Goal: Task Accomplishment & Management: Manage account settings

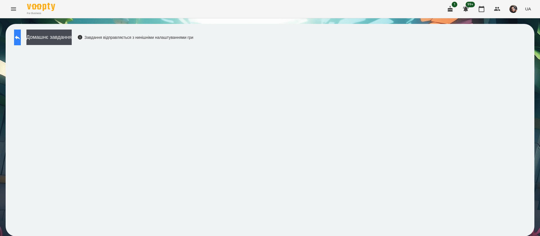
click at [21, 35] on icon at bounding box center [17, 37] width 7 height 7
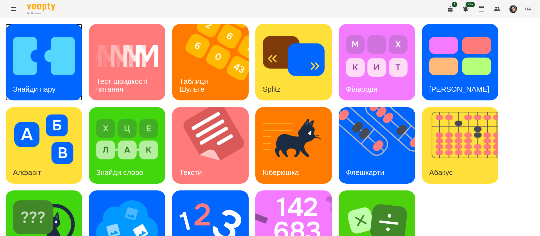
click at [25, 78] on div "Знайди пару" at bounding box center [34, 89] width 57 height 22
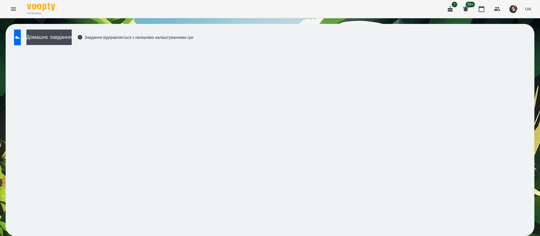
scroll to position [0, 0]
click at [20, 36] on icon at bounding box center [17, 37] width 7 height 7
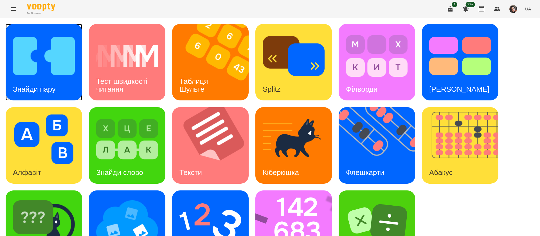
click at [41, 71] on img at bounding box center [44, 56] width 62 height 50
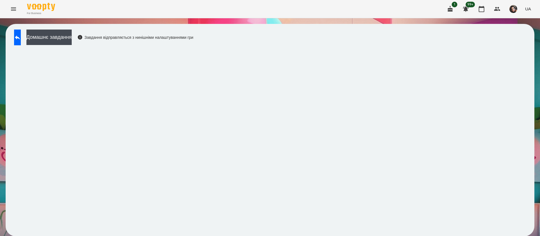
scroll to position [0, 0]
click at [21, 42] on button at bounding box center [17, 38] width 7 height 16
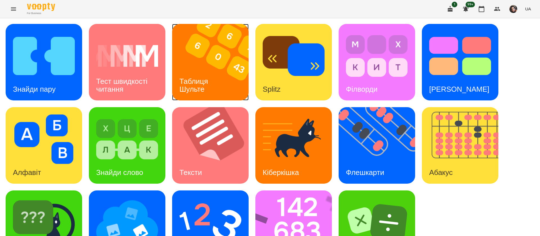
click at [195, 77] on h3 "Таблиця Шульте" at bounding box center [195, 85] width 31 height 16
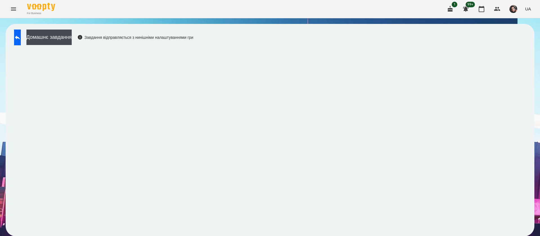
scroll to position [0, 0]
click at [21, 32] on button at bounding box center [17, 38] width 7 height 16
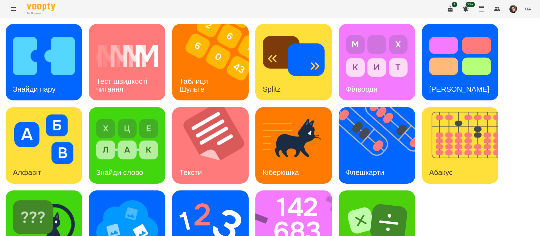
scroll to position [37, 0]
click at [368, 110] on img at bounding box center [381, 145] width 84 height 77
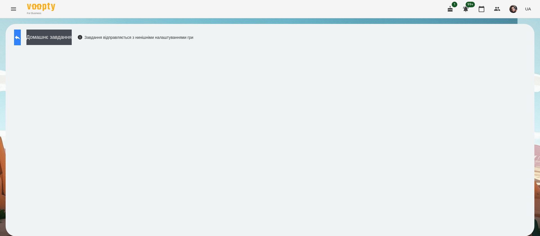
click at [21, 42] on button at bounding box center [17, 38] width 7 height 16
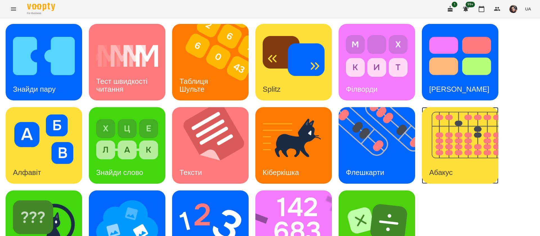
click at [482, 158] on img at bounding box center [464, 145] width 84 height 77
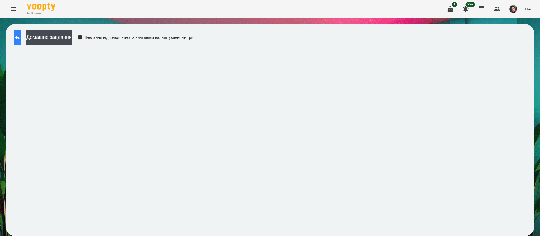
click at [19, 39] on button at bounding box center [17, 38] width 7 height 16
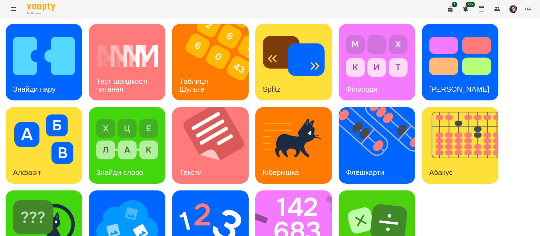
scroll to position [37, 0]
click at [271, 199] on img at bounding box center [298, 229] width 84 height 77
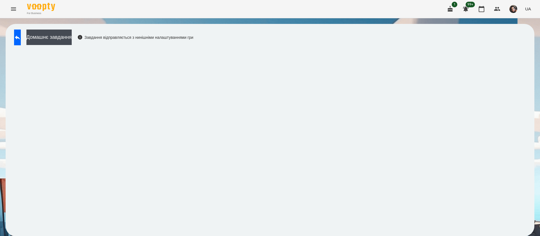
scroll to position [0, 0]
click at [21, 44] on button at bounding box center [17, 38] width 7 height 16
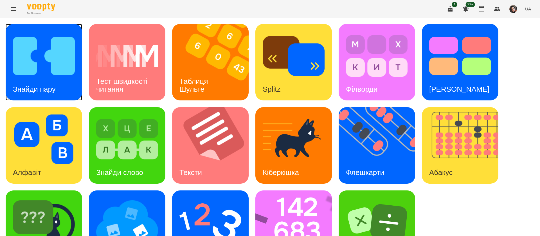
click at [71, 76] on img at bounding box center [44, 56] width 62 height 50
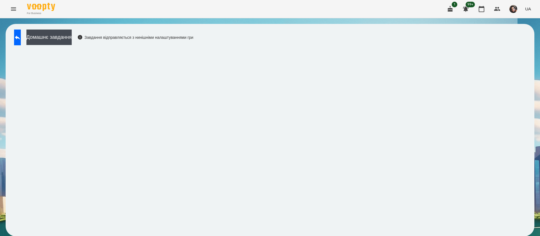
scroll to position [0, 0]
click at [19, 45] on div "Домашнє завдання Завдання відправляється з нинішніми налаштуваннями гри" at bounding box center [102, 39] width 182 height 19
click at [20, 39] on icon at bounding box center [17, 37] width 5 height 4
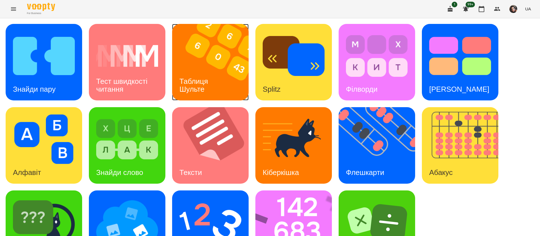
click at [230, 79] on img at bounding box center [214, 62] width 84 height 77
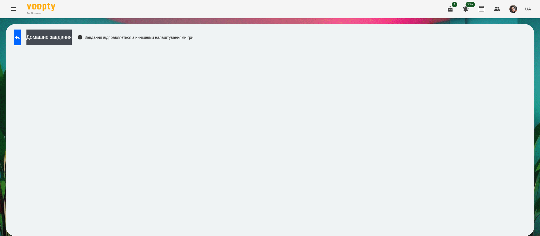
scroll to position [0, 0]
click at [20, 39] on icon at bounding box center [17, 37] width 7 height 7
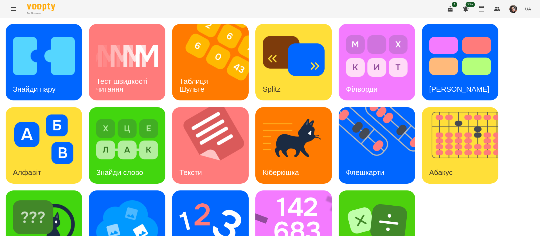
scroll to position [37, 0]
click at [54, 78] on div "Знайди пару" at bounding box center [34, 89] width 57 height 22
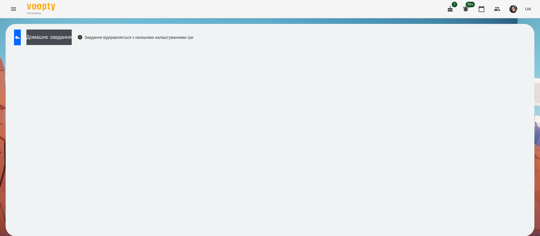
scroll to position [0, 0]
click at [20, 43] on button at bounding box center [17, 38] width 7 height 16
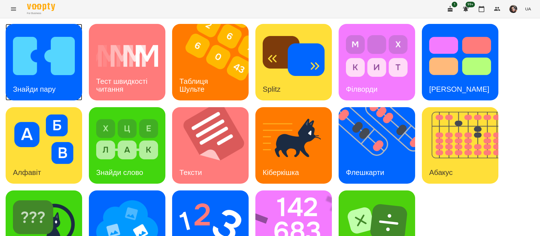
click at [46, 93] on div "Знайди пару" at bounding box center [34, 89] width 57 height 22
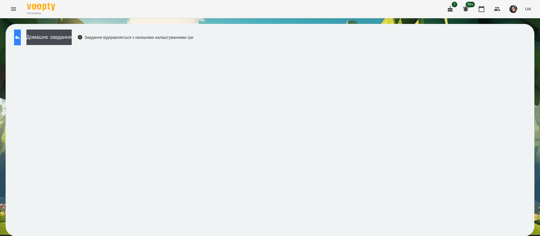
click at [21, 39] on button at bounding box center [17, 38] width 7 height 16
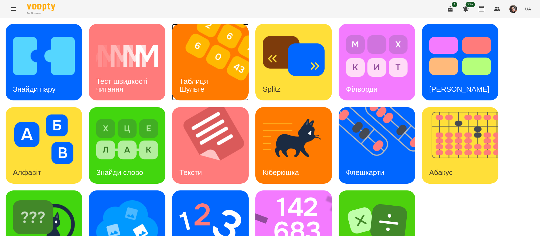
click at [193, 77] on h3 "Таблиця Шульте" at bounding box center [195, 85] width 31 height 16
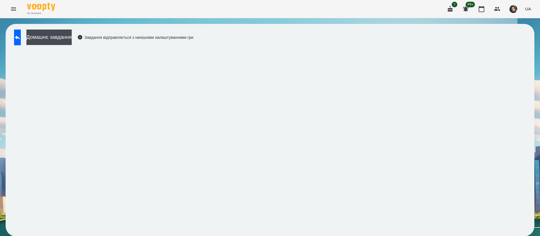
scroll to position [0, 0]
click at [21, 33] on button at bounding box center [17, 38] width 7 height 16
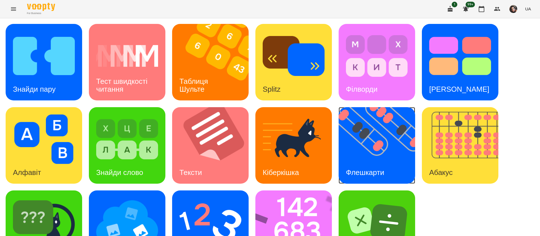
click at [380, 156] on img at bounding box center [381, 145] width 84 height 77
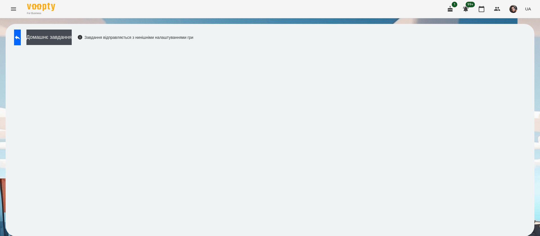
click at [23, 45] on div "Домашнє завдання Завдання відправляється з нинішніми налаштуваннями гри" at bounding box center [102, 39] width 182 height 19
click at [21, 39] on button at bounding box center [17, 38] width 7 height 16
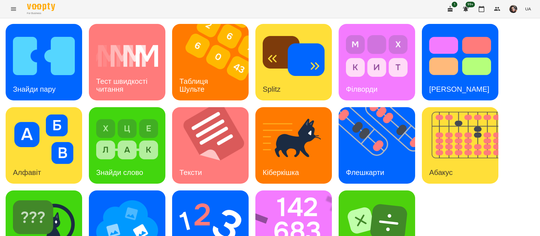
scroll to position [37, 0]
click at [120, 198] on img at bounding box center [127, 223] width 62 height 50
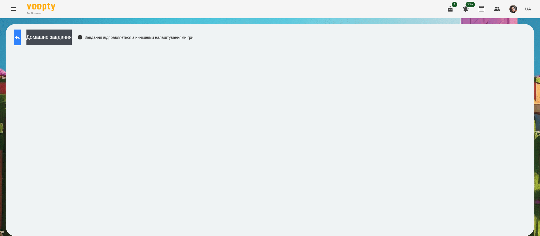
click at [21, 37] on button at bounding box center [17, 38] width 7 height 16
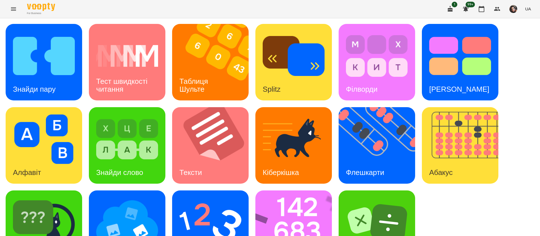
scroll to position [37, 0]
click at [277, 193] on img at bounding box center [298, 229] width 84 height 77
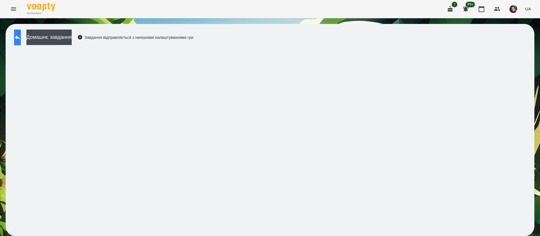
click at [21, 38] on button at bounding box center [17, 38] width 7 height 16
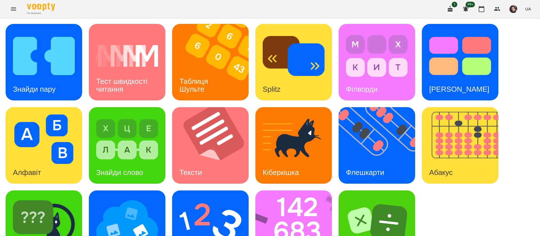
scroll to position [37, 0]
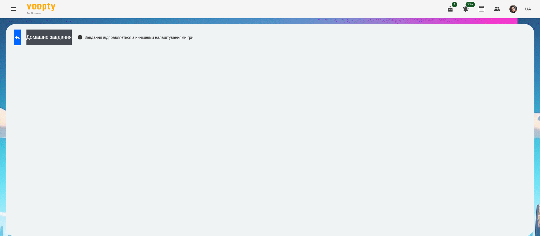
drag, startPoint x: 336, startPoint y: 48, endPoint x: 345, endPoint y: 33, distance: 17.0
click at [345, 33] on div "Домашнє завдання Завдання відправляється з нинішніми налаштуваннями гри" at bounding box center [270, 130] width 529 height 213
click at [18, 37] on button at bounding box center [17, 38] width 7 height 16
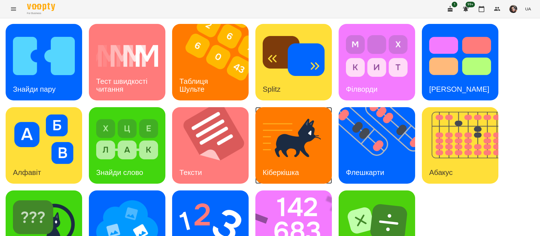
click at [280, 154] on img at bounding box center [294, 140] width 62 height 50
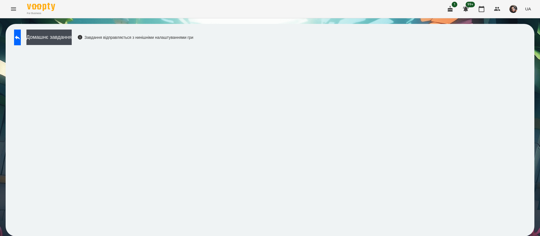
scroll to position [0, 0]
click at [20, 43] on button at bounding box center [17, 38] width 7 height 16
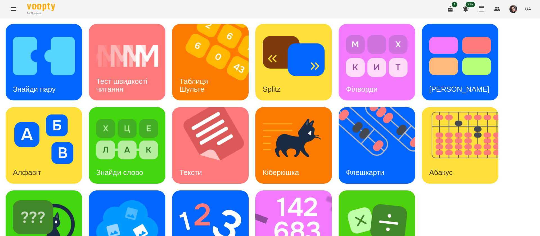
scroll to position [37, 0]
click at [290, 168] on h3 "Кіберкішка" at bounding box center [281, 172] width 36 height 8
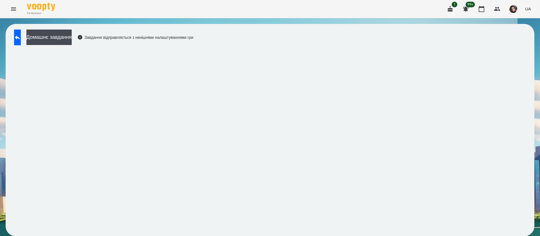
scroll to position [0, 0]
click at [529, 174] on div "Домашнє завдання Завдання відправляється з нинішніми налаштуваннями гри" at bounding box center [270, 130] width 540 height 224
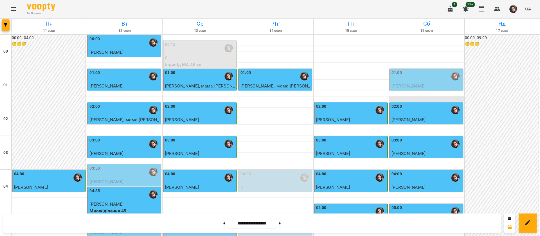
scroll to position [549, 0]
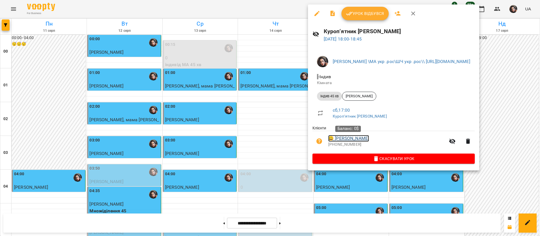
click at [342, 140] on link "😀 Адам Обрезков" at bounding box center [349, 138] width 41 height 7
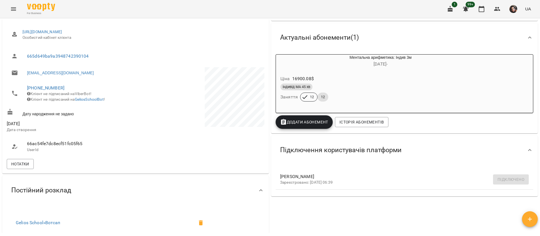
scroll to position [169, 0]
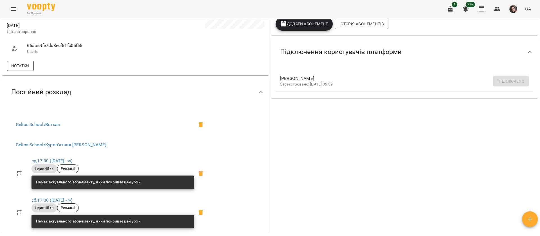
click at [28, 69] on span "Нотатки" at bounding box center [20, 65] width 18 height 7
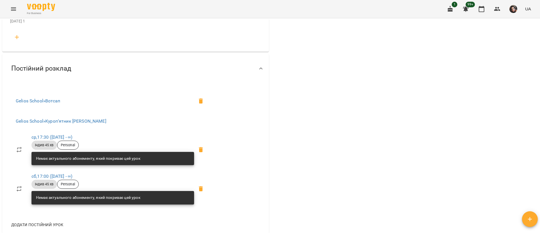
scroll to position [844, 0]
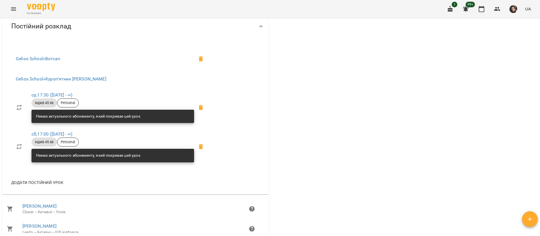
scroll to position [844, 0]
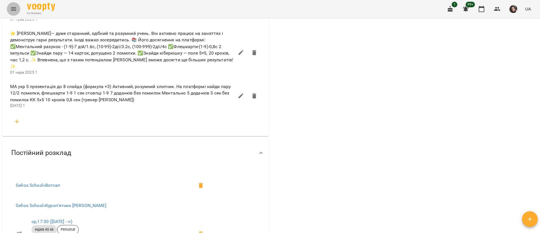
click at [13, 6] on icon "Menu" at bounding box center [13, 9] width 7 height 7
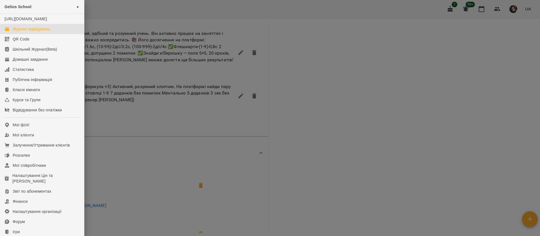
click at [33, 32] on div "Журнал відвідувань" at bounding box center [31, 29] width 37 height 6
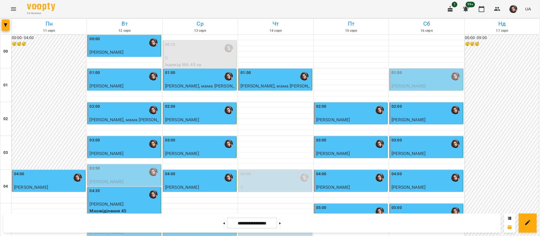
scroll to position [591, 0]
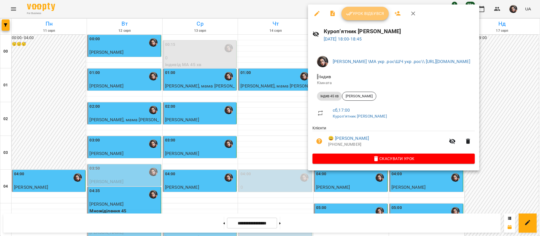
click at [376, 17] on button "Урок відбувся" at bounding box center [365, 14] width 47 height 14
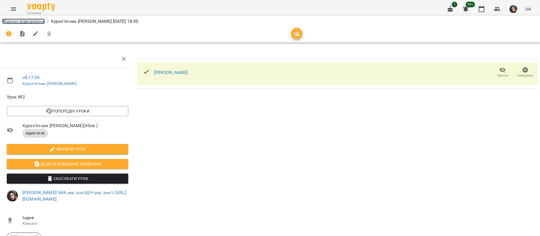
click at [31, 21] on link "Журнал відвідувань" at bounding box center [23, 21] width 43 height 5
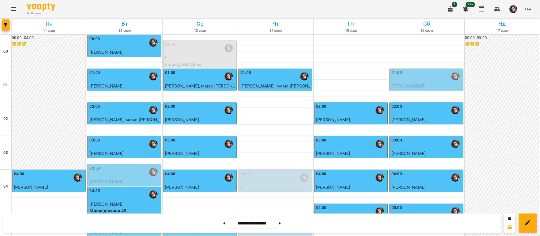
scroll to position [549, 0]
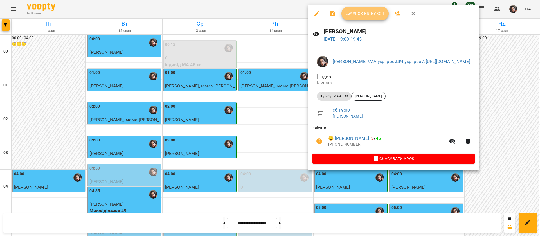
click at [361, 14] on span "Урок відбувся" at bounding box center [365, 13] width 38 height 7
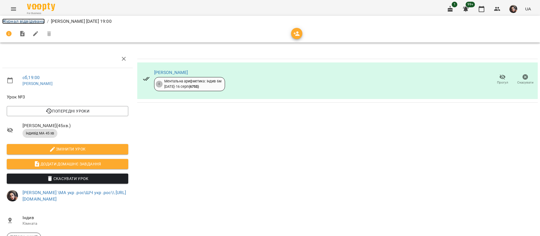
click at [27, 22] on link "Журнал відвідувань" at bounding box center [23, 21] width 43 height 5
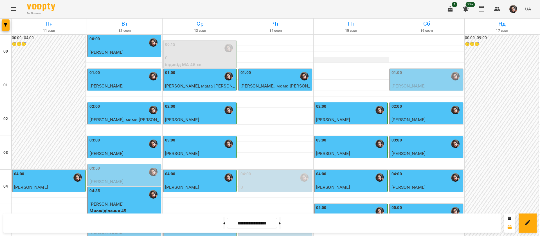
scroll to position [591, 0]
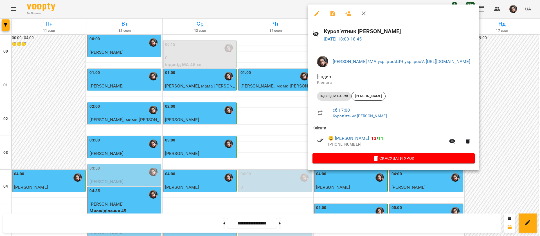
click at [294, 4] on div at bounding box center [270, 118] width 540 height 236
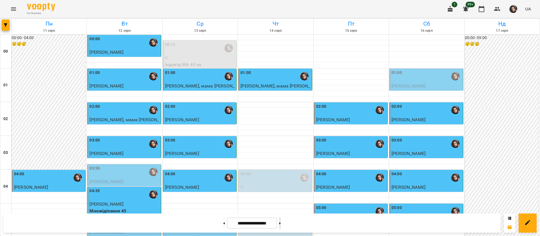
click at [281, 222] on button at bounding box center [280, 223] width 1 height 12
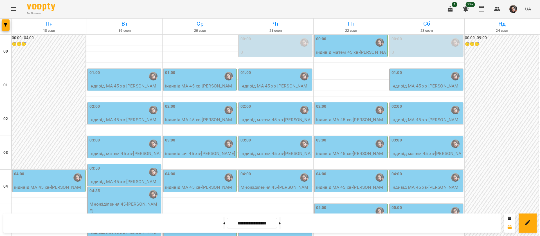
scroll to position [550, 0]
click at [224, 225] on button at bounding box center [224, 223] width 1 height 12
type input "**********"
